Goal: Task Accomplishment & Management: Manage account settings

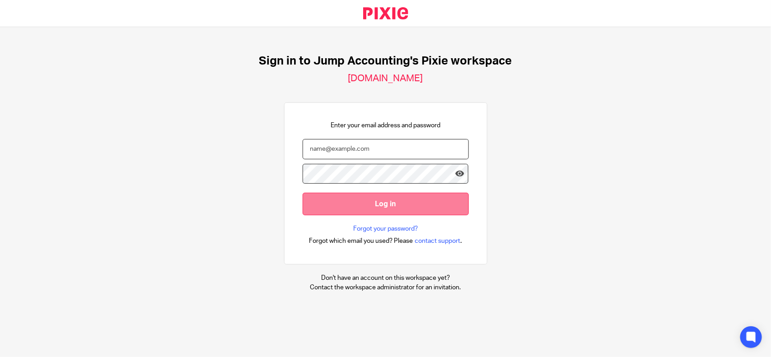
type input "[EMAIL_ADDRESS][DOMAIN_NAME]"
click at [357, 204] on input "Log in" at bounding box center [386, 204] width 166 height 22
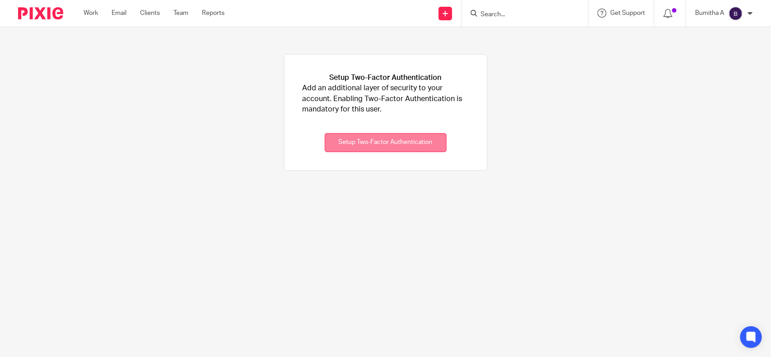
click at [363, 147] on button "Setup Two-Factor Authentication" at bounding box center [386, 142] width 122 height 19
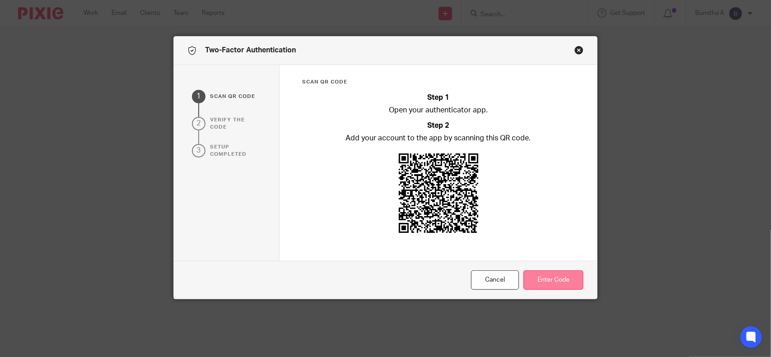
click at [551, 283] on button "Enter Code" at bounding box center [554, 280] width 60 height 19
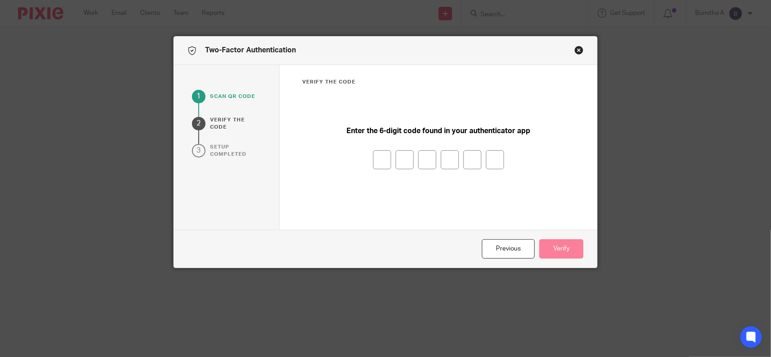
click at [373, 159] on input "number" at bounding box center [382, 159] width 18 height 19
type input "1"
type input "3"
type input "1"
type input "7"
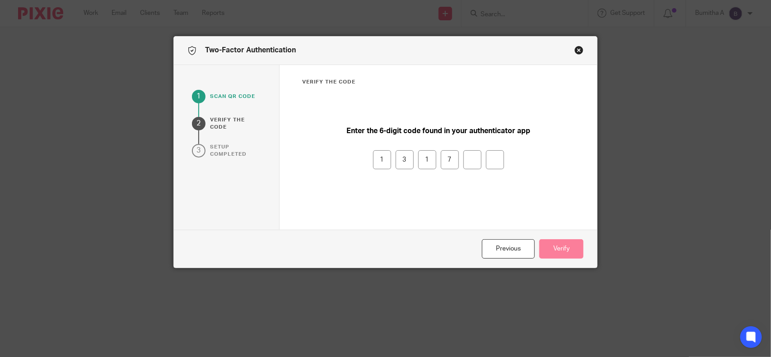
type input "0"
type input "9"
click at [545, 247] on button "Verify" at bounding box center [561, 248] width 44 height 19
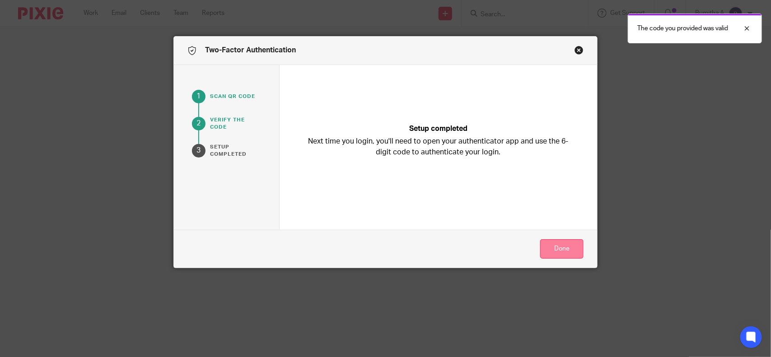
click at [566, 245] on button "Done" at bounding box center [561, 248] width 43 height 19
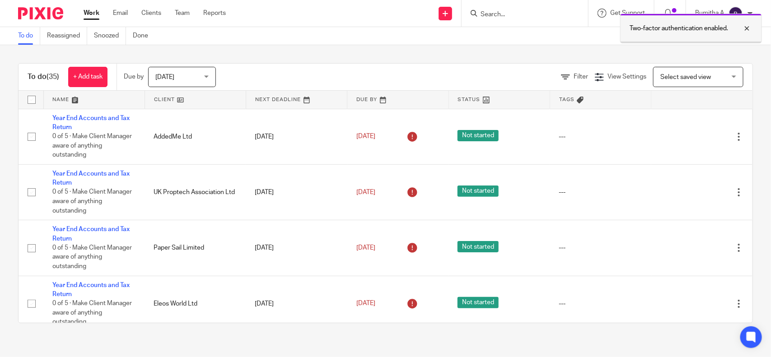
click at [749, 32] on div at bounding box center [740, 28] width 24 height 11
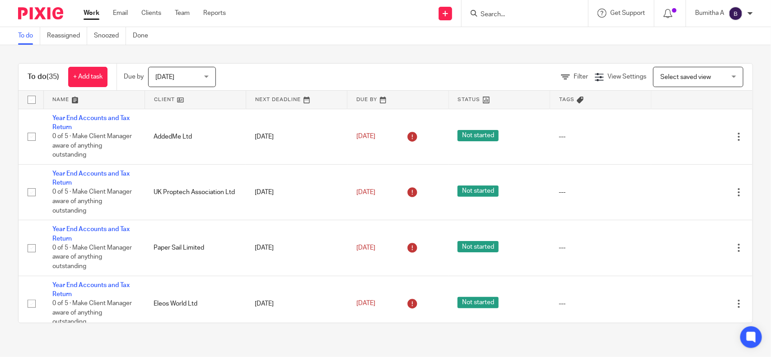
click at [716, 11] on p "Bumitha A" at bounding box center [709, 13] width 29 height 9
click at [715, 50] on span "Email integration" at bounding box center [725, 49] width 47 height 6
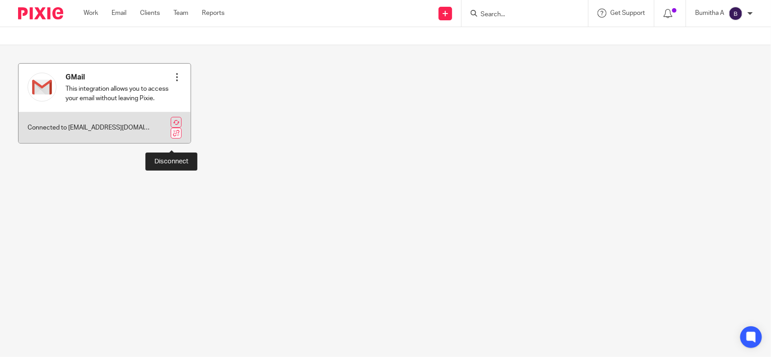
click at [172, 139] on link at bounding box center [176, 133] width 11 height 11
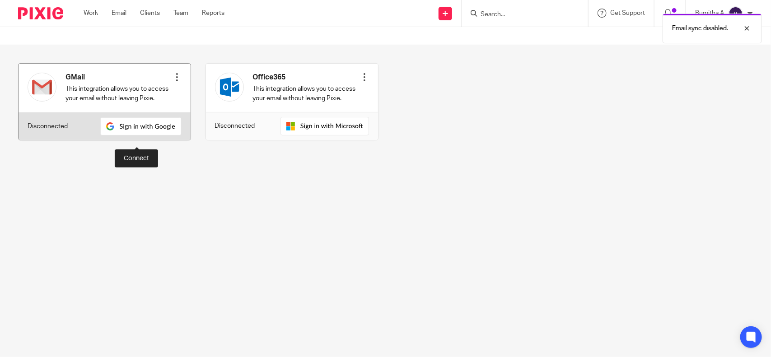
click at [140, 134] on img at bounding box center [140, 126] width 81 height 18
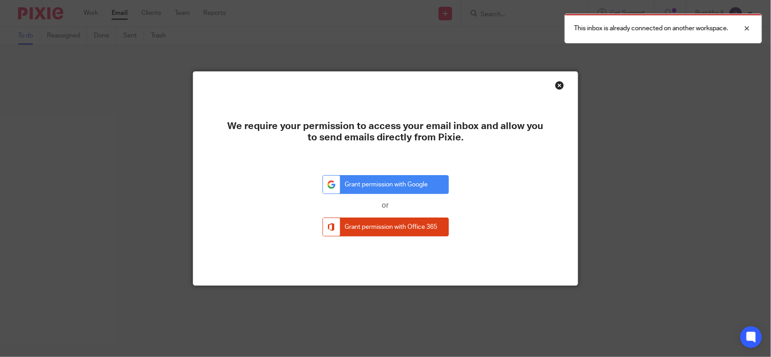
drag, startPoint x: 244, startPoint y: 125, endPoint x: 477, endPoint y: 133, distance: 232.8
click at [477, 133] on h1 "We require your permission to access your email inbox and allow you to send ema…" at bounding box center [386, 132] width 322 height 23
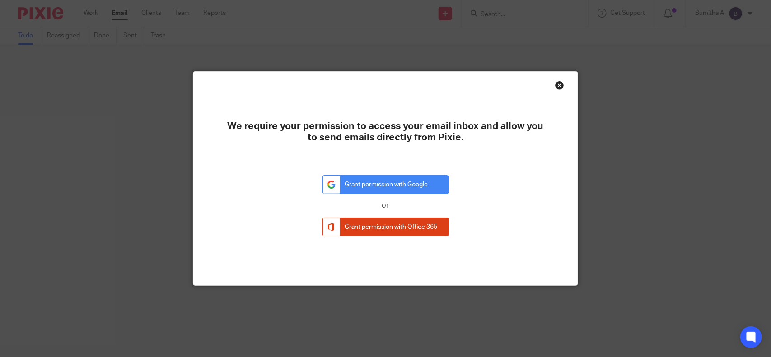
click at [549, 88] on div "We require your permission to access your email inbox and allow you to send ema…" at bounding box center [385, 179] width 385 height 214
click at [555, 89] on div "Close this dialog window" at bounding box center [559, 85] width 9 height 9
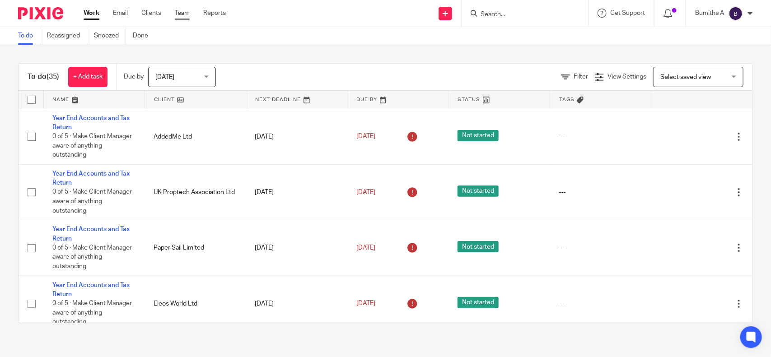
click at [177, 9] on link "Team" at bounding box center [182, 13] width 15 height 9
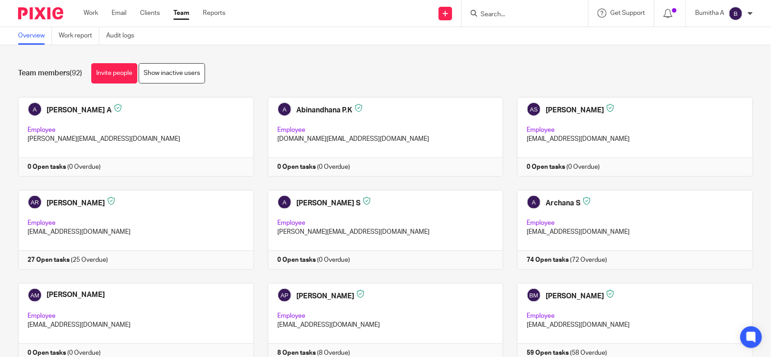
click at [734, 9] on img at bounding box center [736, 13] width 14 height 14
click at [706, 49] on span "Email integration" at bounding box center [725, 49] width 47 height 6
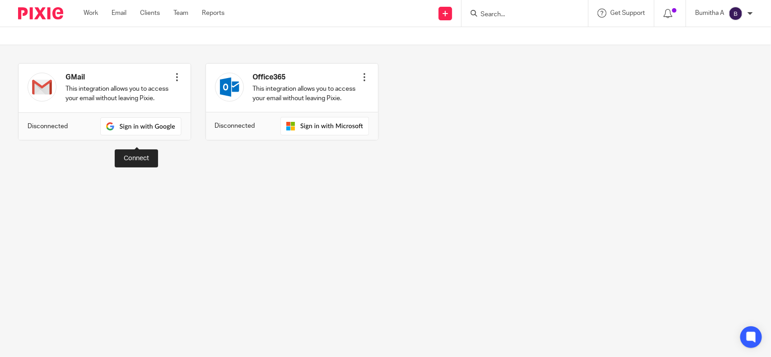
click at [138, 133] on img at bounding box center [140, 126] width 81 height 18
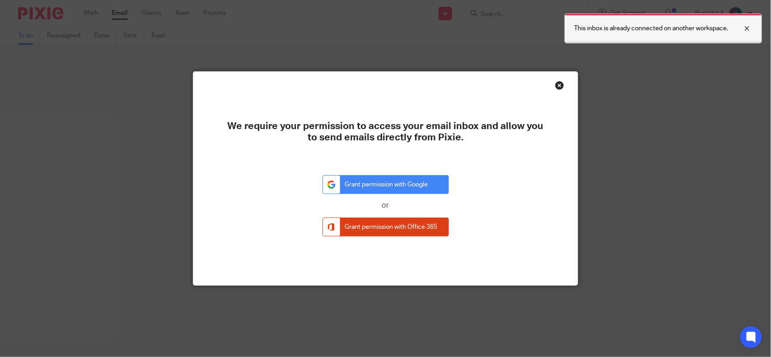
click at [683, 18] on div "This inbox is already connected on another workspace." at bounding box center [663, 29] width 197 height 30
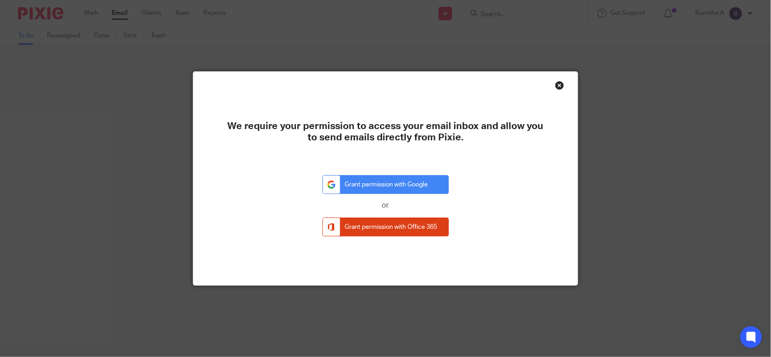
click at [555, 87] on div "Close this dialog window" at bounding box center [559, 85] width 9 height 9
